Goal: Connect with others: Connect with others

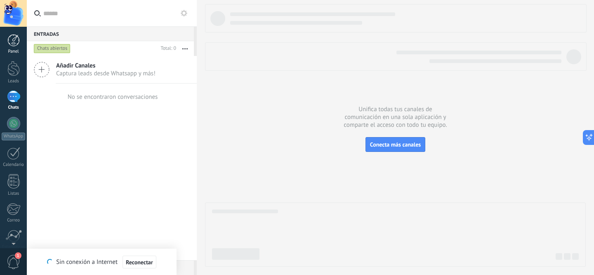
click at [20, 48] on link "Panel" at bounding box center [13, 44] width 27 height 20
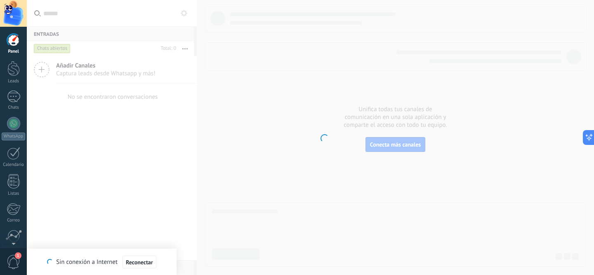
click at [20, 48] on link "Panel" at bounding box center [13, 44] width 27 height 20
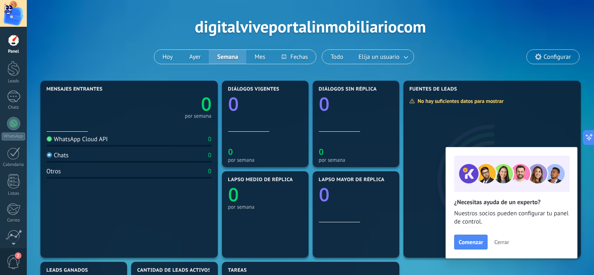
click at [507, 240] on span "Cerrar" at bounding box center [501, 243] width 15 height 6
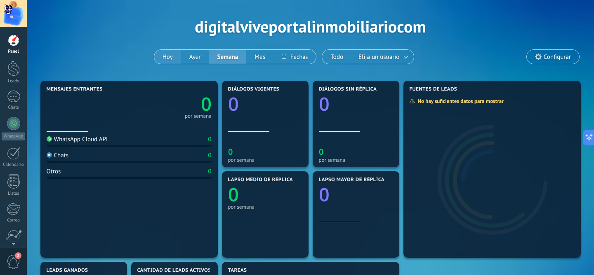
click at [171, 53] on button "Hoy" at bounding box center [167, 57] width 27 height 14
click at [195, 55] on button "Ayer" at bounding box center [195, 57] width 28 height 14
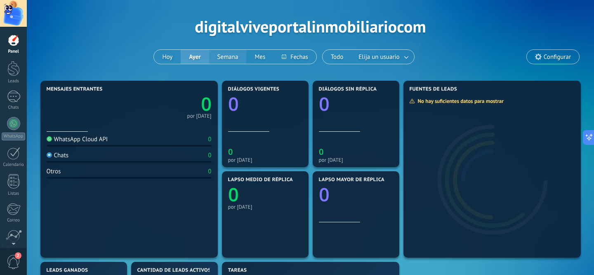
click at [217, 55] on button "Semana" at bounding box center [228, 57] width 38 height 14
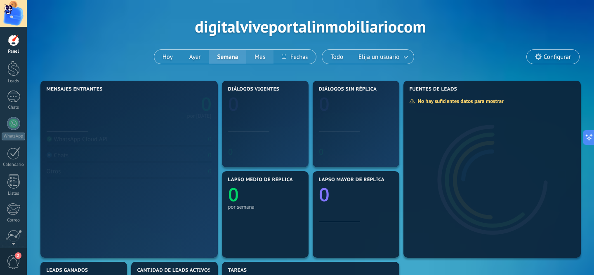
click at [260, 54] on button "Mes" at bounding box center [259, 57] width 27 height 14
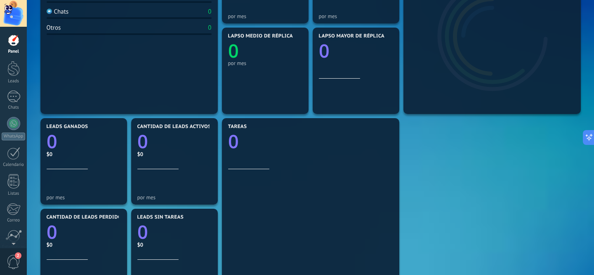
scroll to position [143, 0]
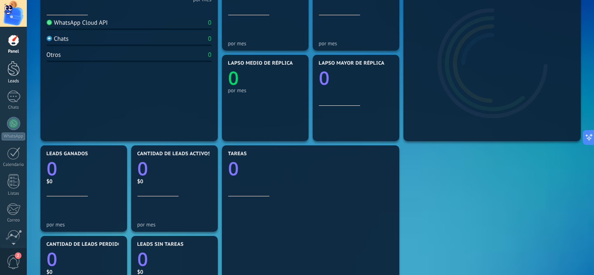
click at [16, 69] on div at bounding box center [13, 68] width 12 height 15
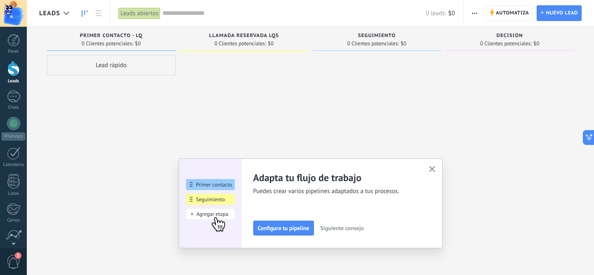
click at [431, 169] on use "button" at bounding box center [432, 169] width 6 height 6
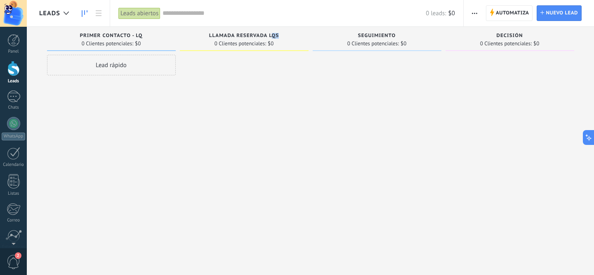
drag, startPoint x: 271, startPoint y: 35, endPoint x: 278, endPoint y: 35, distance: 7.5
click at [278, 35] on div "Llamada reservada LQS" at bounding box center [244, 36] width 120 height 7
click at [13, 122] on div at bounding box center [13, 123] width 13 height 13
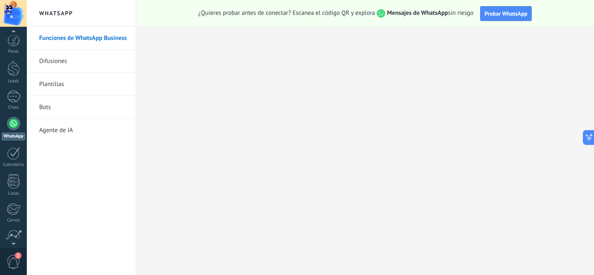
scroll to position [4, 0]
click at [16, 255] on span "2" at bounding box center [18, 256] width 7 height 7
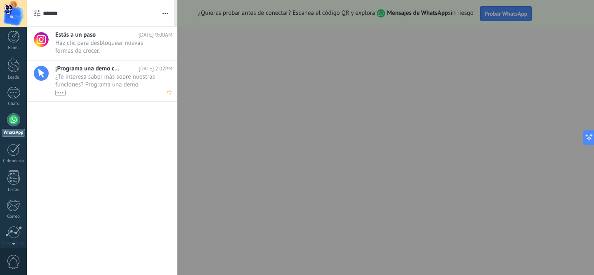
scroll to position [0, 0]
click at [127, 48] on span "Haz clic para desbloquear nuevas formas de crecer. •••" at bounding box center [105, 47] width 101 height 16
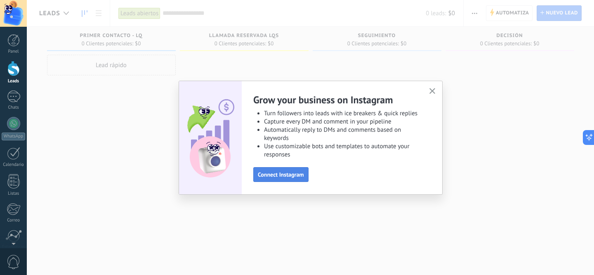
click at [295, 174] on span "Connect Instagram" at bounding box center [281, 175] width 46 height 6
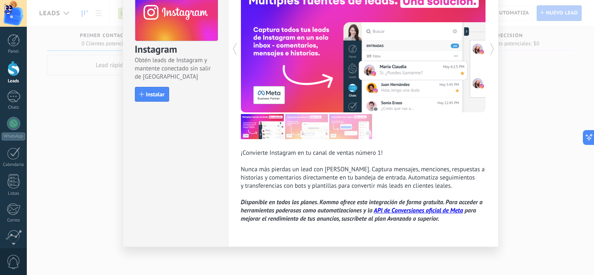
scroll to position [56, 0]
click at [155, 94] on span "Instalar" at bounding box center [155, 94] width 19 height 6
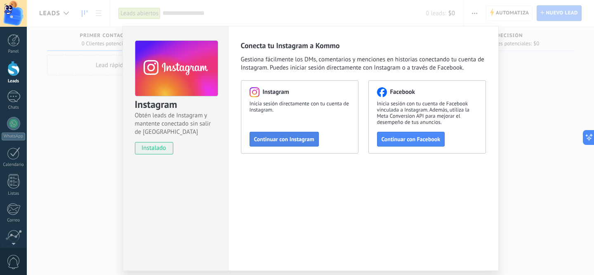
scroll to position [0, 0]
click at [302, 141] on span "Continuar con Instagram" at bounding box center [284, 140] width 60 height 6
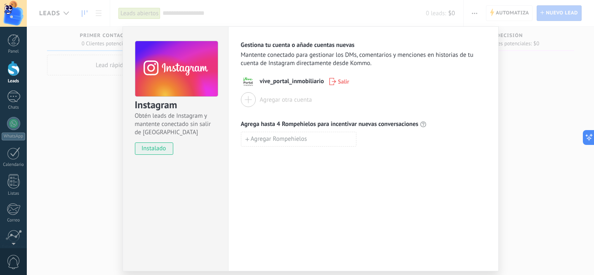
click at [539, 140] on div "Instagram Obtén leads de Instagram y mantente conectado sin salir de Kommo inst…" at bounding box center [310, 137] width 567 height 275
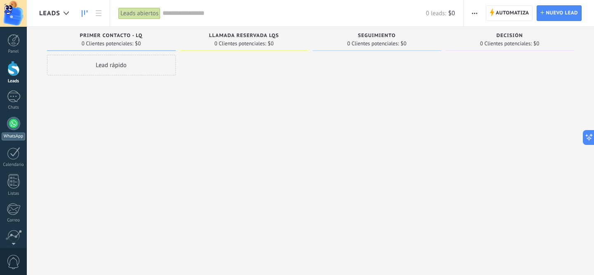
click at [9, 118] on div at bounding box center [13, 123] width 13 height 13
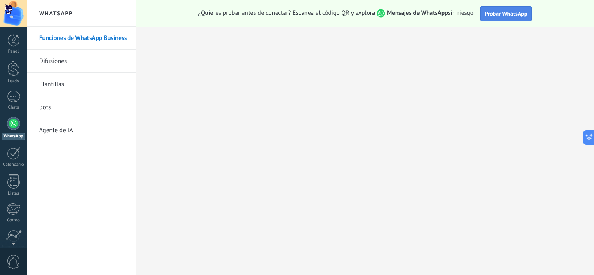
click at [499, 19] on button "Probar WhatsApp" at bounding box center [506, 13] width 52 height 15
